Goal: Task Accomplishment & Management: Use online tool/utility

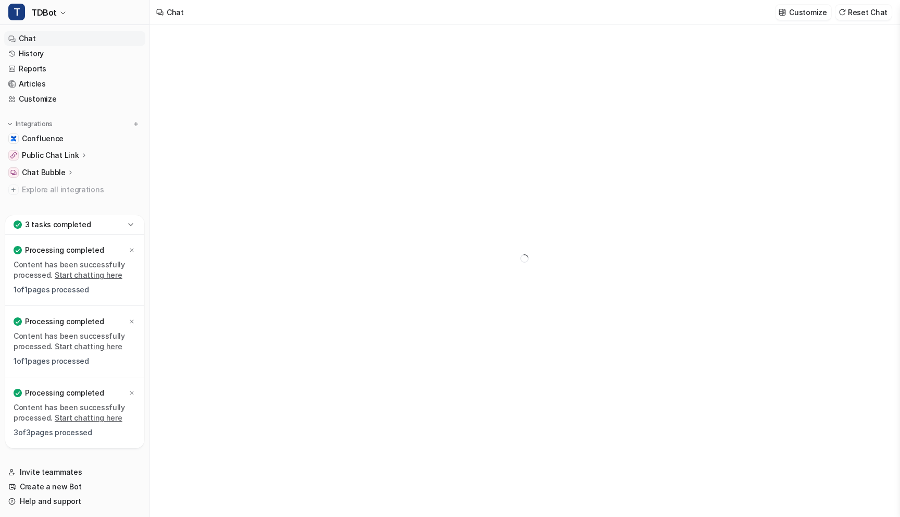
type textarea "**********"
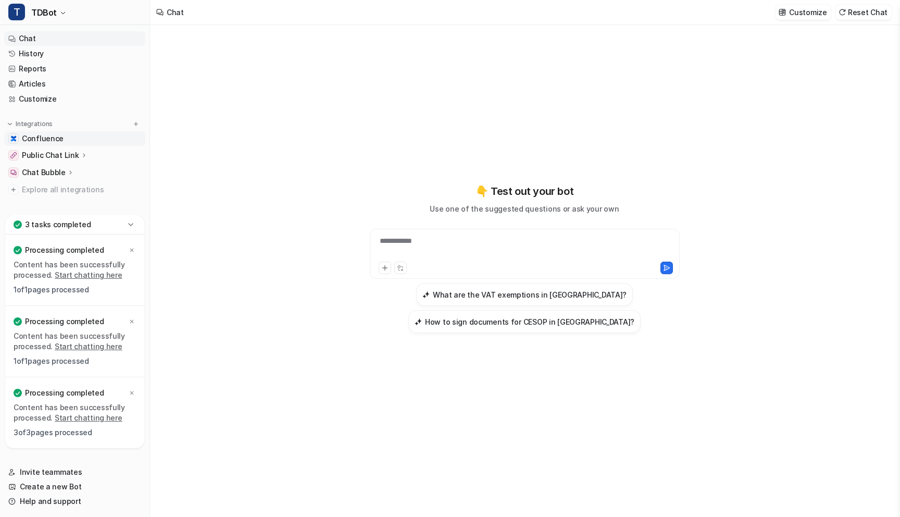
click at [48, 136] on span "Confluence" at bounding box center [43, 138] width 42 height 10
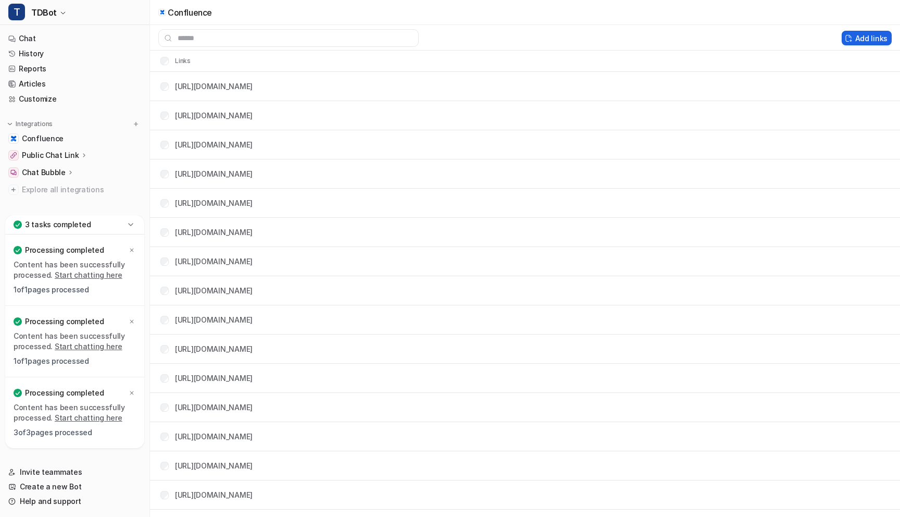
click at [867, 33] on button "Add links" at bounding box center [867, 38] width 50 height 15
click at [857, 37] on button "Add links" at bounding box center [867, 38] width 50 height 15
click at [856, 37] on button "Add links" at bounding box center [867, 38] width 50 height 15
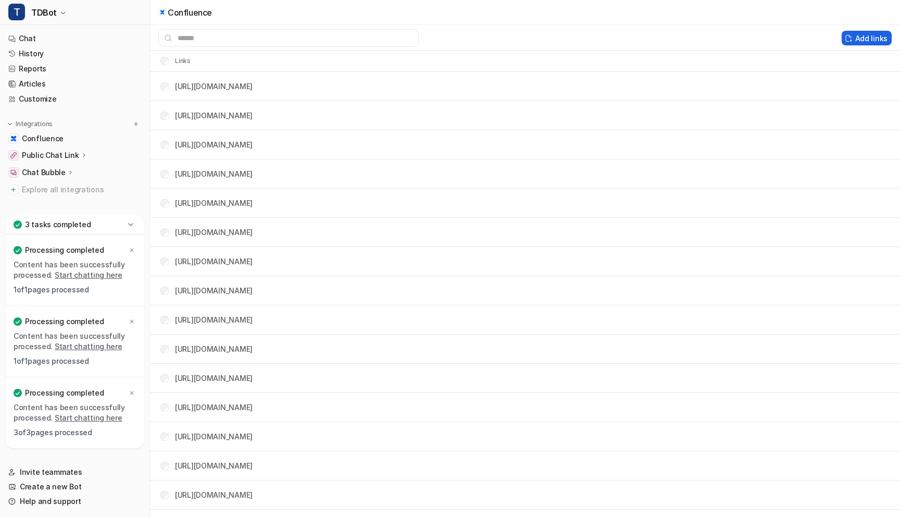
click at [856, 37] on button "Add links" at bounding box center [867, 38] width 50 height 15
